Goal: Task Accomplishment & Management: Manage account settings

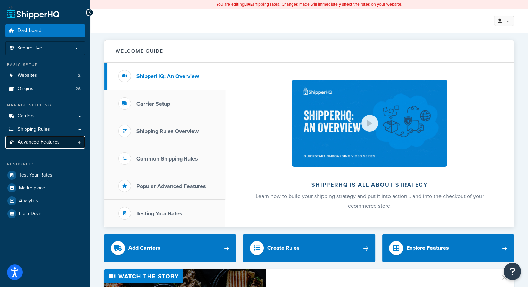
click at [39, 142] on span "Advanced Features" at bounding box center [39, 142] width 42 height 6
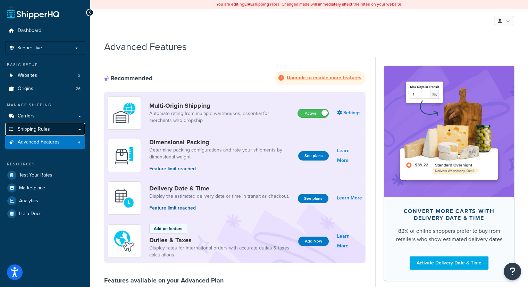
click at [62, 129] on link "Shipping Rules" at bounding box center [45, 129] width 80 height 13
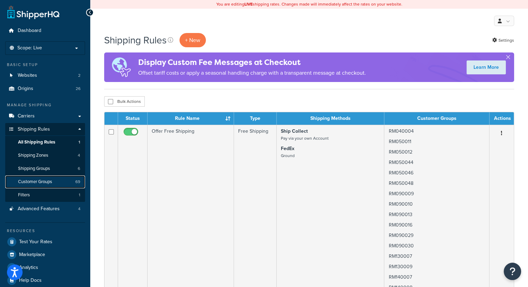
click at [39, 180] on span "Customer Groups" at bounding box center [35, 182] width 34 height 6
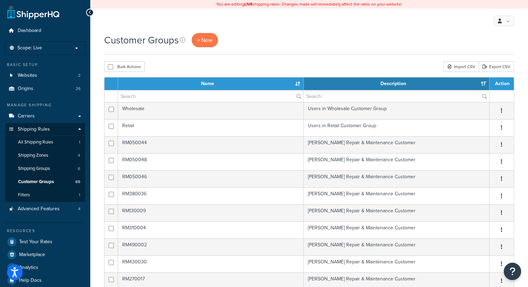
click at [368, 34] on div "Customer Groups + New" at bounding box center [309, 40] width 410 height 14
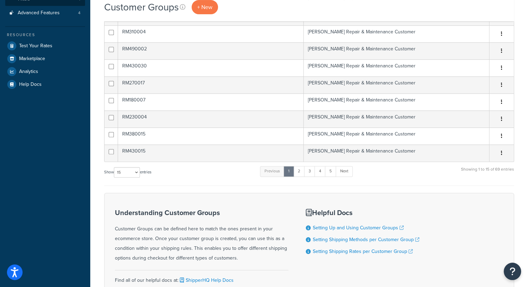
scroll to position [208, 0]
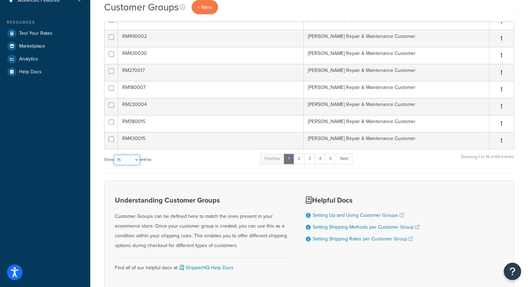
click at [136, 158] on select "10 15 25 50 100" at bounding box center [127, 160] width 26 height 10
select select "100"
click at [115, 165] on select "10 15 25 50 100" at bounding box center [127, 160] width 26 height 10
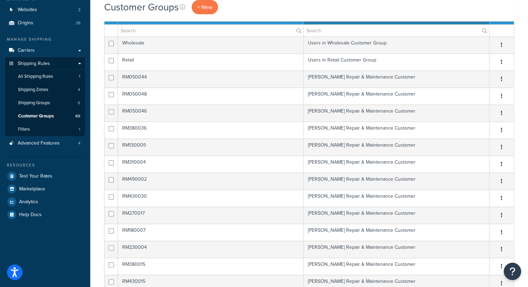
scroll to position [0, 0]
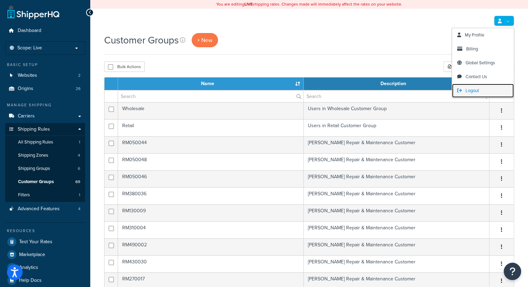
click at [477, 90] on span "Logout" at bounding box center [473, 90] width 14 height 7
